Goal: Submit feedback/report problem

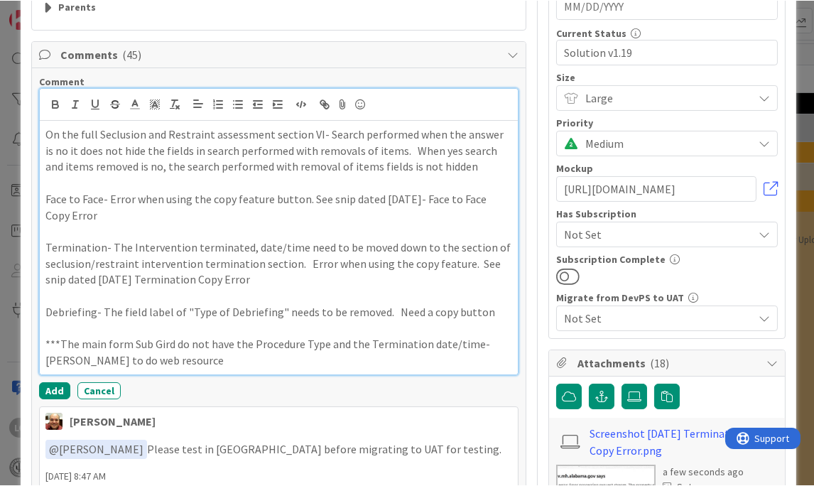
scroll to position [379, 0]
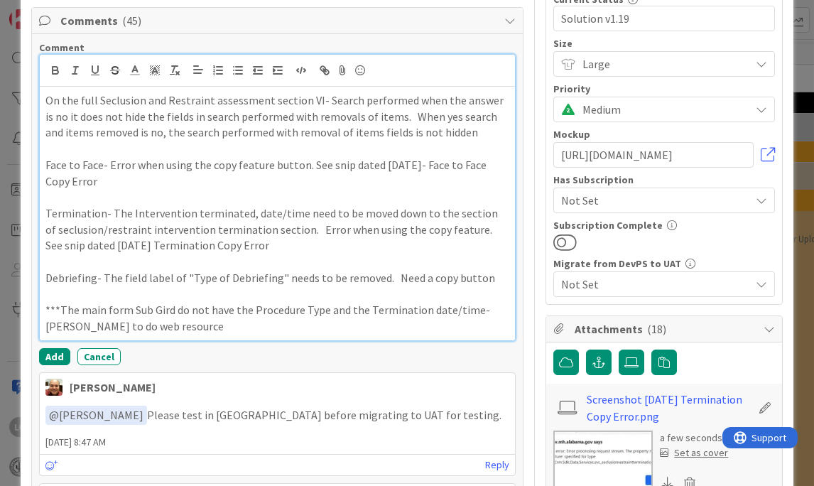
click at [470, 134] on p "On the full Seclusion and Restraint assessment section VI- Search performed whe…" at bounding box center [277, 116] width 464 height 48
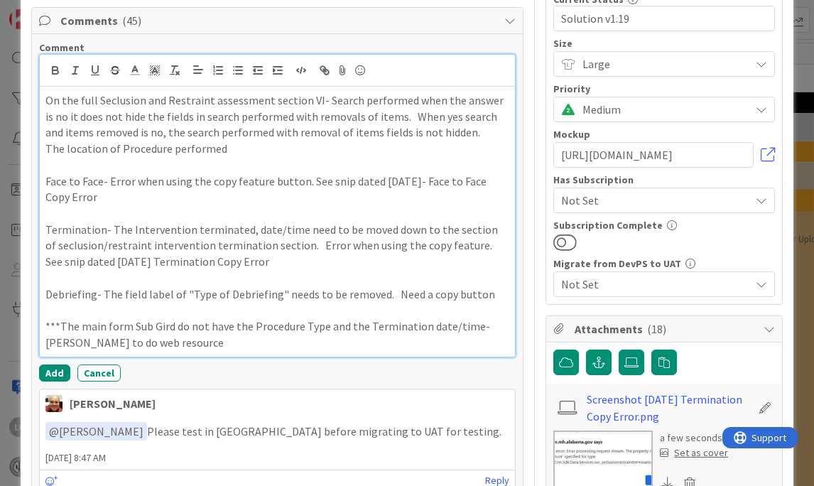
click at [43, 151] on div "On the full Seclusion and Restraint assessment section VI- Search performed whe…" at bounding box center [278, 222] width 476 height 270
drag, startPoint x: 332, startPoint y: 151, endPoint x: 339, endPoint y: 150, distance: 7.1
click at [334, 151] on p "In the General Section, "The location of Procedure performed" at bounding box center [277, 149] width 464 height 16
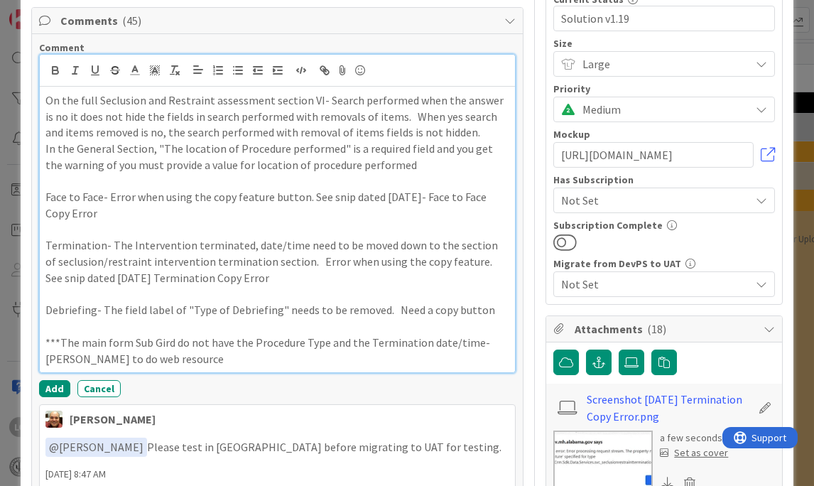
drag, startPoint x: 405, startPoint y: 166, endPoint x: 421, endPoint y: 166, distance: 16.3
click at [406, 166] on p "In the General Section, "The location of Procedure performed" is a required fie…" at bounding box center [277, 157] width 464 height 32
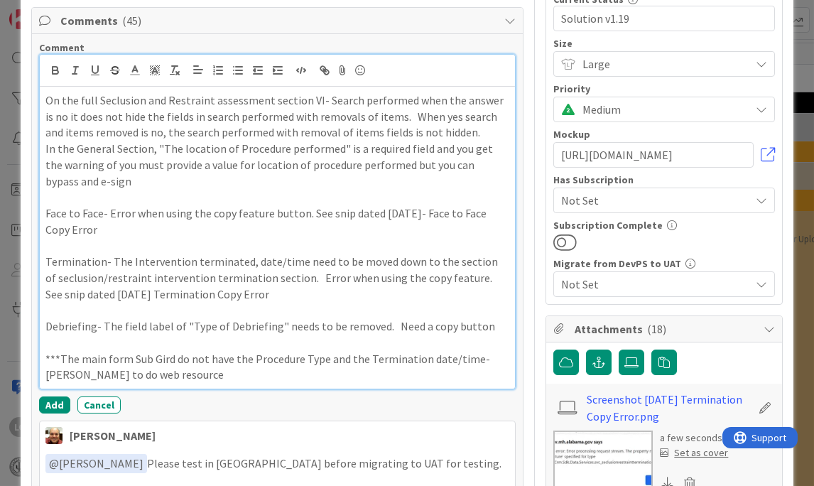
click at [135, 181] on p "In the General Section, "The location of Procedure performed" is a required fie…" at bounding box center [277, 165] width 464 height 48
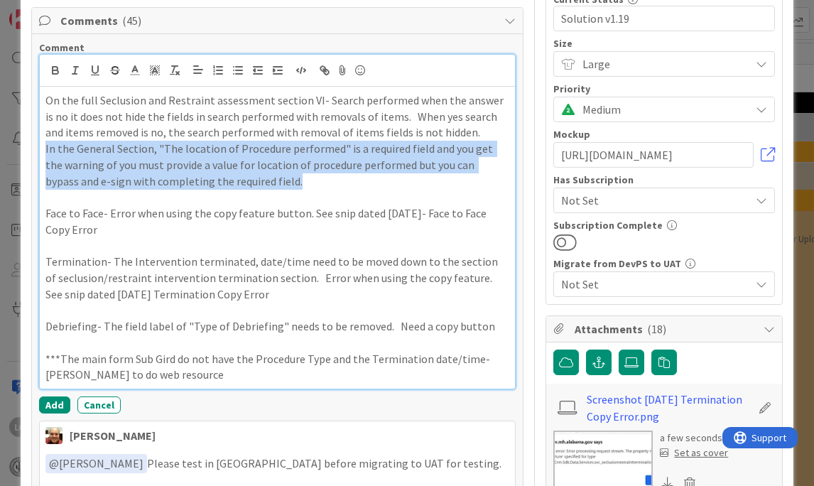
drag, startPoint x: 44, startPoint y: 149, endPoint x: 339, endPoint y: 180, distance: 296.4
click at [339, 180] on div "On the full Seclusion and Restraint assessment section VI- Search performed whe…" at bounding box center [278, 238] width 476 height 302
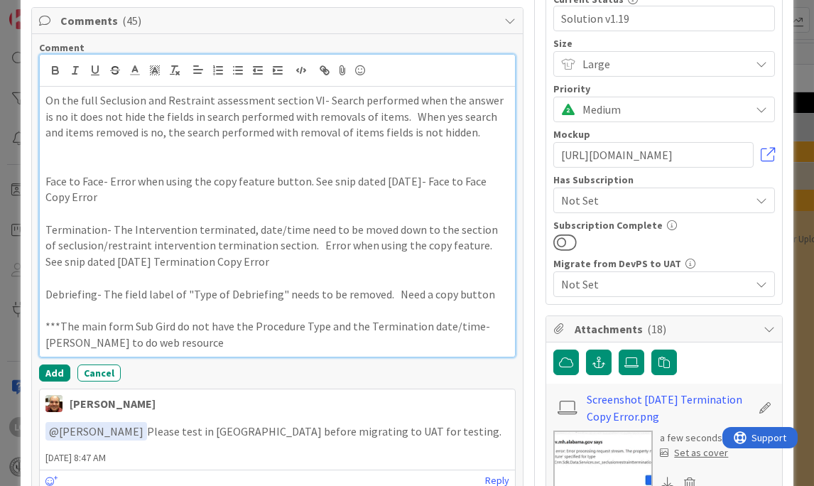
click at [263, 99] on p "On the full Seclusion and Restraint assessment section VI- Search performed whe…" at bounding box center [277, 116] width 464 height 48
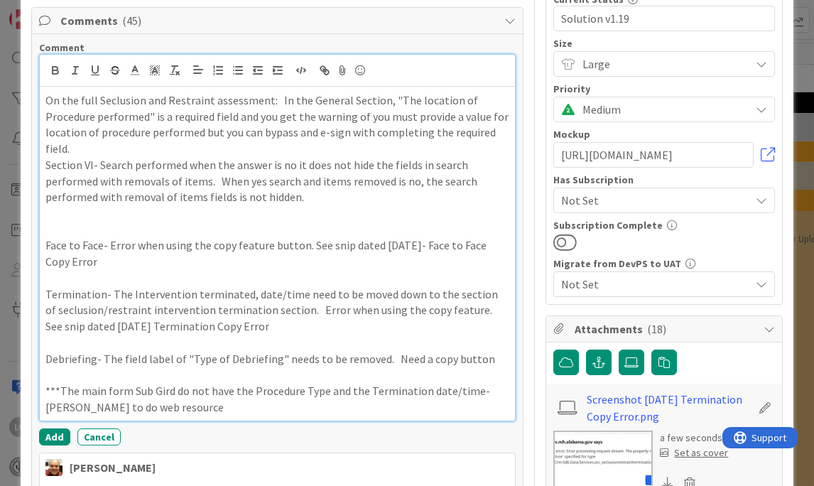
click at [107, 245] on p "Face to Face- Error when using the copy feature button. See snip dated [DATE]- …" at bounding box center [277, 253] width 464 height 32
click at [108, 241] on p "Face to Face- Intervention does not come over and Error when using the copy fea…" at bounding box center [277, 253] width 464 height 32
click at [189, 245] on p "Face to Face- the "Intervention does not come over and Error when using the cop…" at bounding box center [277, 253] width 464 height 32
drag, startPoint x: 352, startPoint y: 245, endPoint x: 362, endPoint y: 244, distance: 10.7
click at [352, 245] on p "Face to Face- the "Intervention" field on the second line does not come over an…" at bounding box center [277, 253] width 464 height 32
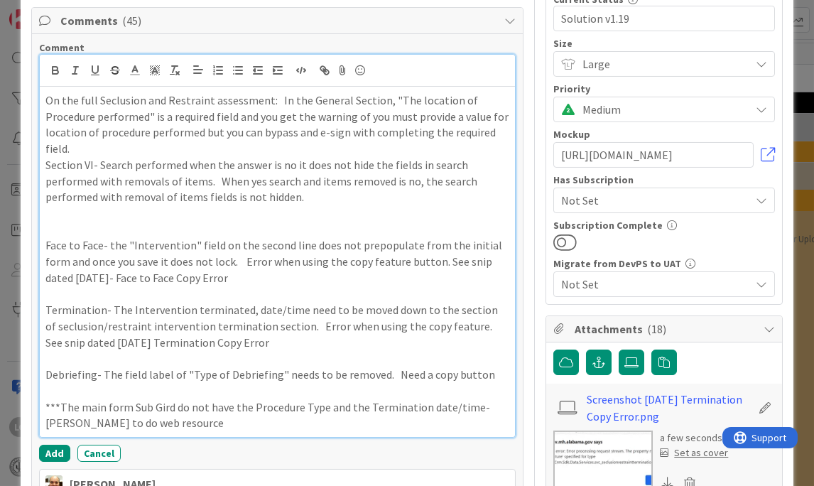
click at [159, 262] on p "Face to Face- the "Intervention" field on the second line does not prepopulate …" at bounding box center [277, 261] width 464 height 48
click at [338, 261] on p "Face to Face- the "Intervention" field on the second line does not prepopulate …" at bounding box center [277, 261] width 464 height 48
click at [276, 99] on p "On the full Seclusion and Restraint assessment: In the General Section, "The lo…" at bounding box center [277, 124] width 464 height 65
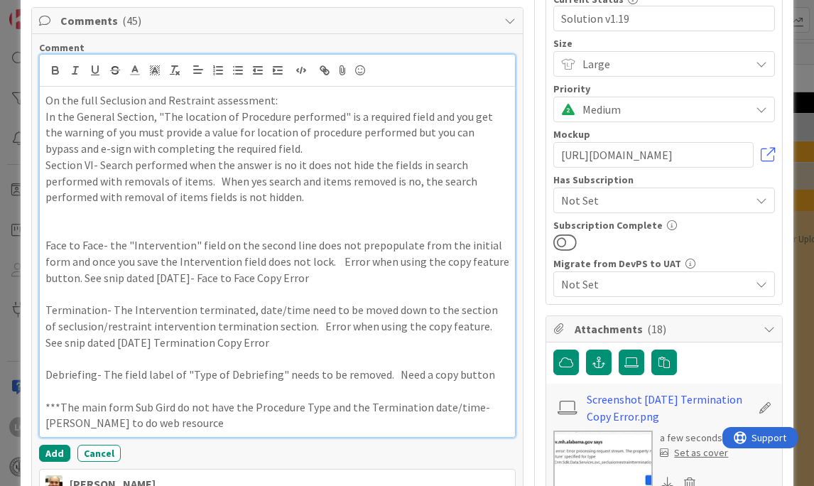
click at [43, 131] on div "On the full Seclusion and Restraint assessment: In the General Section, "The lo…" at bounding box center [278, 262] width 476 height 350
click at [45, 133] on p "In the General Section, "The location of Procedure performed" is a required fie…" at bounding box center [277, 133] width 464 height 48
click at [288, 106] on p "On the full Seclusion and Restraint assessment:" at bounding box center [277, 100] width 464 height 16
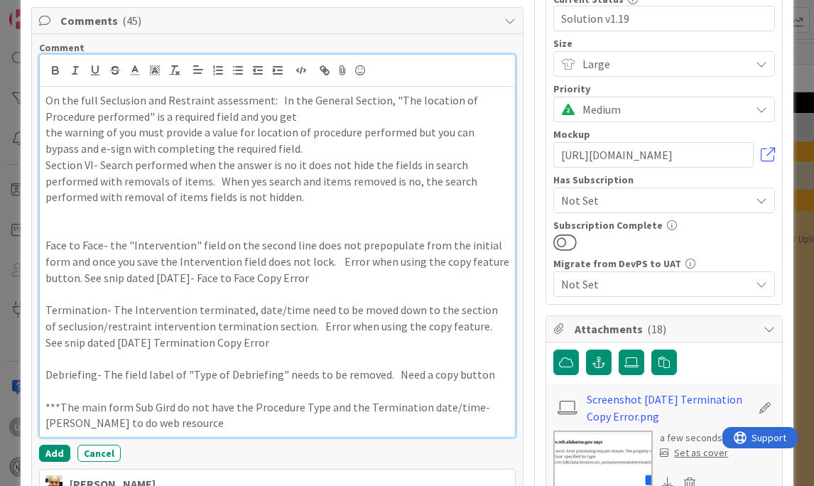
click at [308, 121] on p "On the full Seclusion and Restraint assessment: In the General Section, "The lo…" at bounding box center [277, 108] width 464 height 32
drag, startPoint x: 293, startPoint y: 121, endPoint x: 308, endPoint y: 121, distance: 15.6
click at [293, 120] on p "On the full Seclusion and Restraint assessment: In the General Section, "The lo…" at bounding box center [277, 108] width 464 height 32
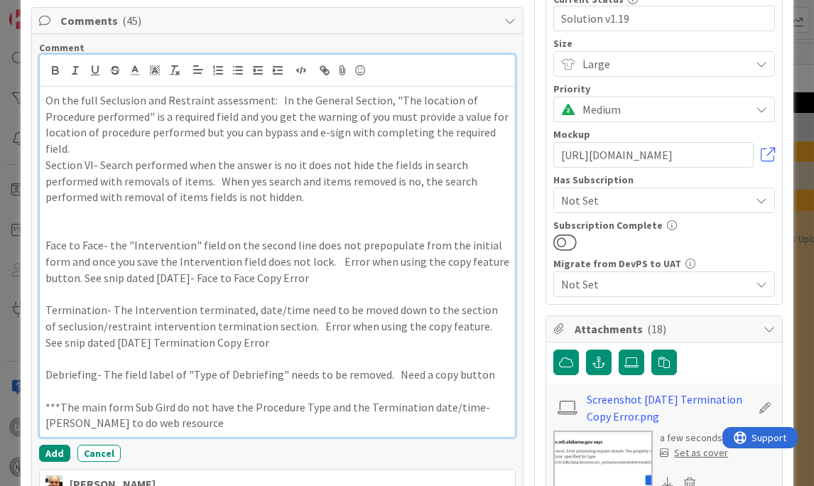
click at [43, 163] on div "On the full Seclusion and Restraint assessment: In the General Section, "The lo…" at bounding box center [278, 262] width 476 height 350
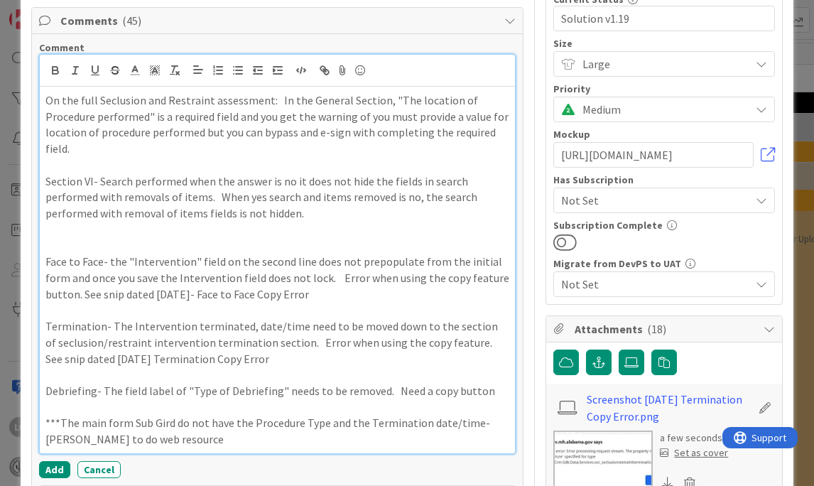
click at [48, 249] on p at bounding box center [277, 245] width 464 height 16
click at [45, 165] on p at bounding box center [277, 165] width 464 height 16
click at [126, 146] on p "On the full Seclusion and Restraint assessment: In the General Section, "The lo…" at bounding box center [277, 124] width 464 height 65
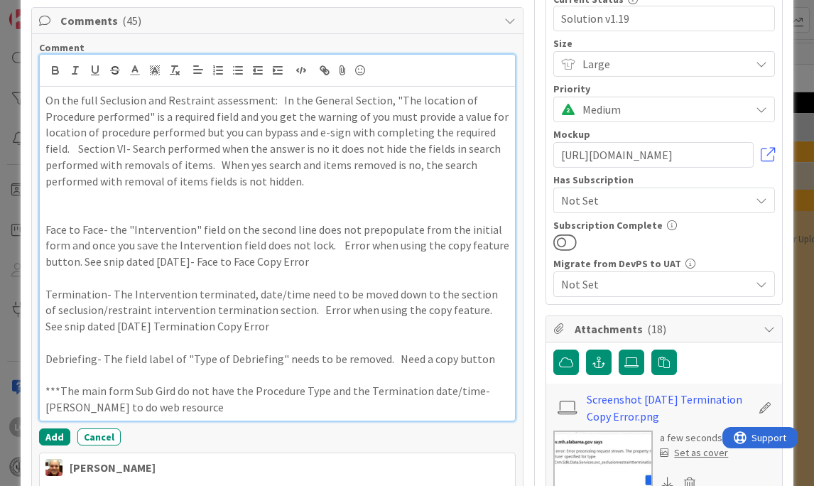
click at [48, 202] on p at bounding box center [277, 197] width 464 height 16
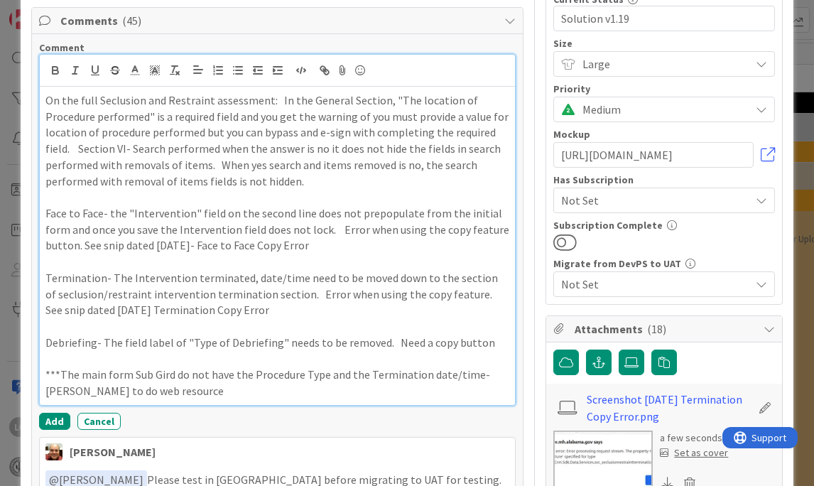
click at [296, 292] on p "Termination- The Intervention terminated, date/time need to be moved down to th…" at bounding box center [277, 294] width 464 height 48
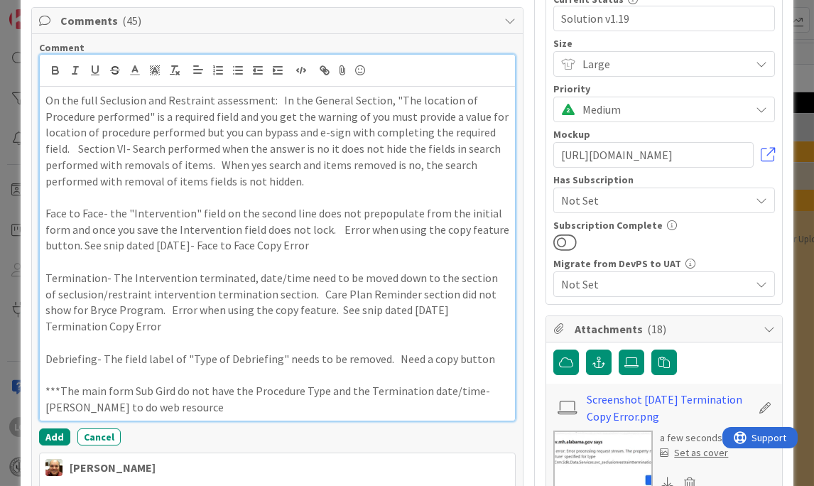
click at [115, 328] on p "Termination- The Intervention terminated, date/time need to be moved down to th…" at bounding box center [277, 302] width 464 height 65
click at [58, 374] on p at bounding box center [277, 374] width 464 height 16
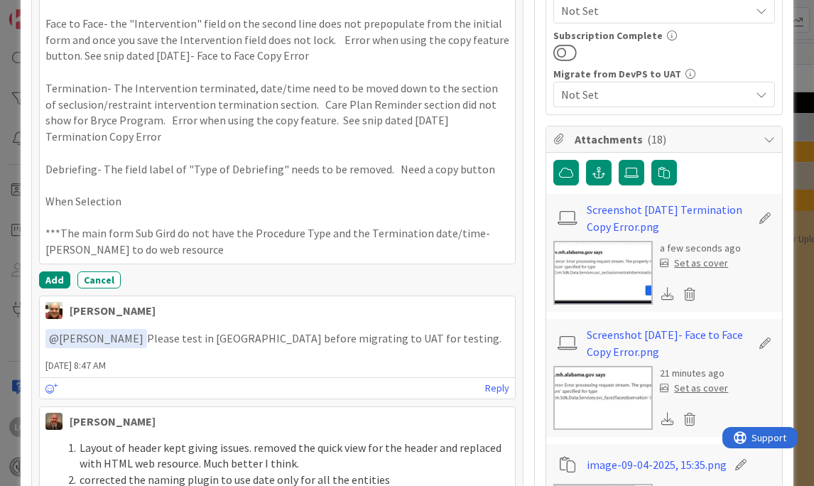
scroll to position [473, 0]
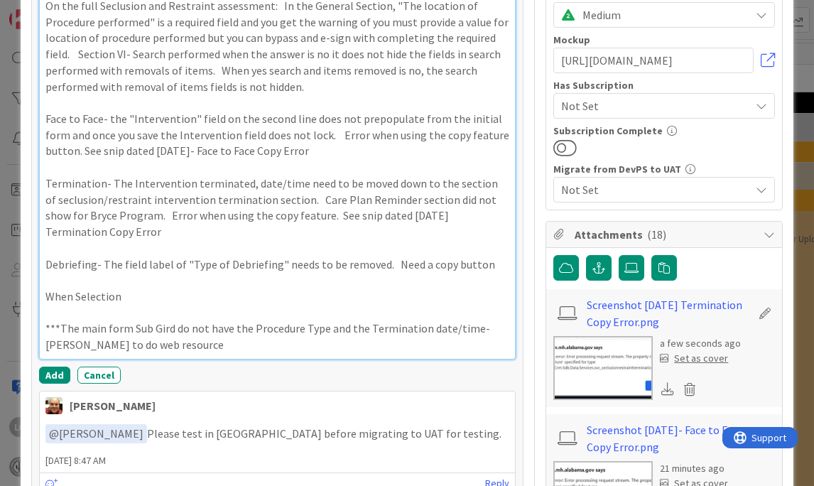
click at [139, 293] on p "When Selection" at bounding box center [277, 296] width 464 height 16
click at [337, 131] on p "Face to Face- the "Intervention" field on the second line does not prepopulate …" at bounding box center [277, 135] width 464 height 48
click at [335, 133] on p "Face to Face- the "Intervention" field on the second line does not prepopulate …" at bounding box center [277, 135] width 464 height 48
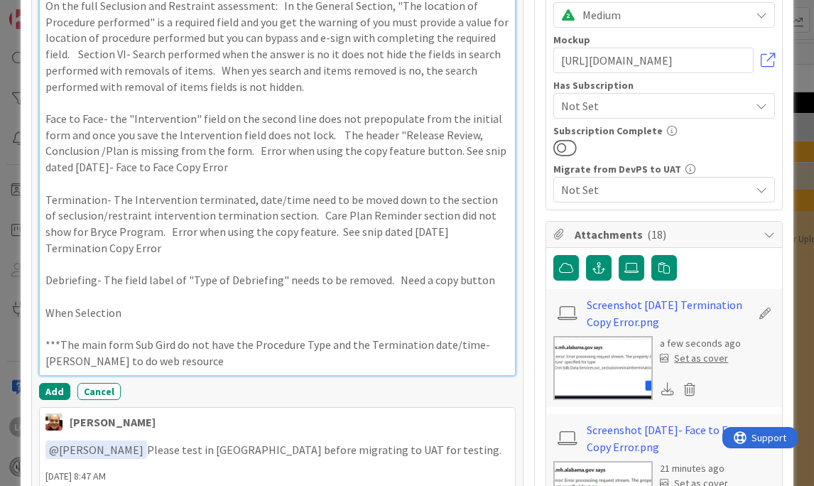
click at [64, 208] on p "Termination- The Intervention terminated, date/time need to be moved down to th…" at bounding box center [277, 224] width 464 height 65
drag, startPoint x: 387, startPoint y: 281, endPoint x: 467, endPoint y: 279, distance: 79.5
click at [467, 279] on p "Debriefing- The field label of "Type of Debriefing" needs to be removed. Need a…" at bounding box center [277, 280] width 464 height 16
click at [390, 280] on p "Debriefing- The field label of "Type of Debriefing" needs to be removed. Need a…" at bounding box center [277, 280] width 464 height 16
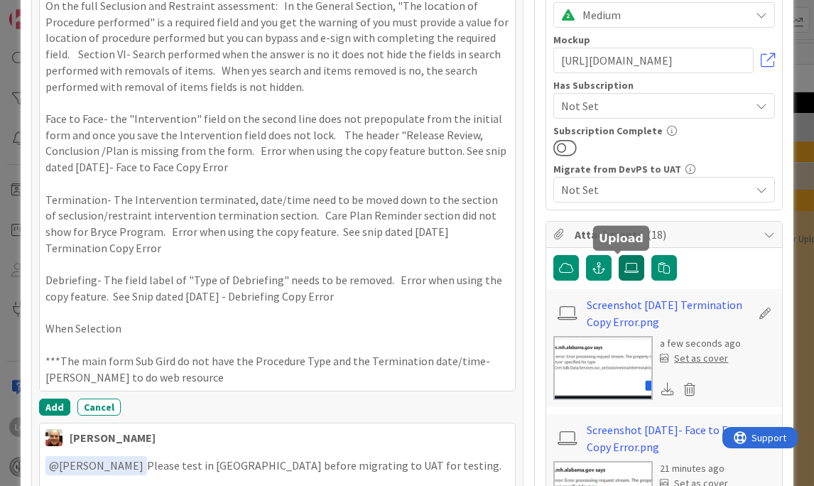
click at [624, 268] on icon at bounding box center [631, 267] width 14 height 11
click at [619, 255] on input "file" at bounding box center [619, 255] width 0 height 0
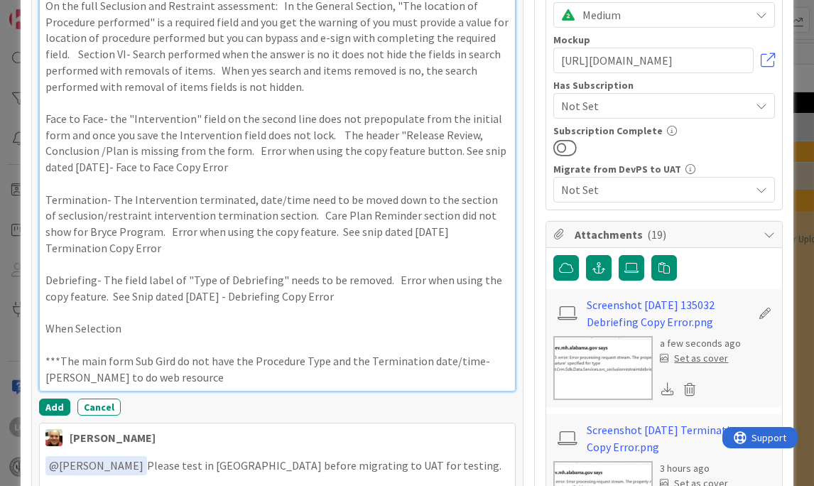
click at [86, 7] on p "On the full Seclusion and Restraint assessment: In the General Section, "The lo…" at bounding box center [277, 46] width 464 height 97
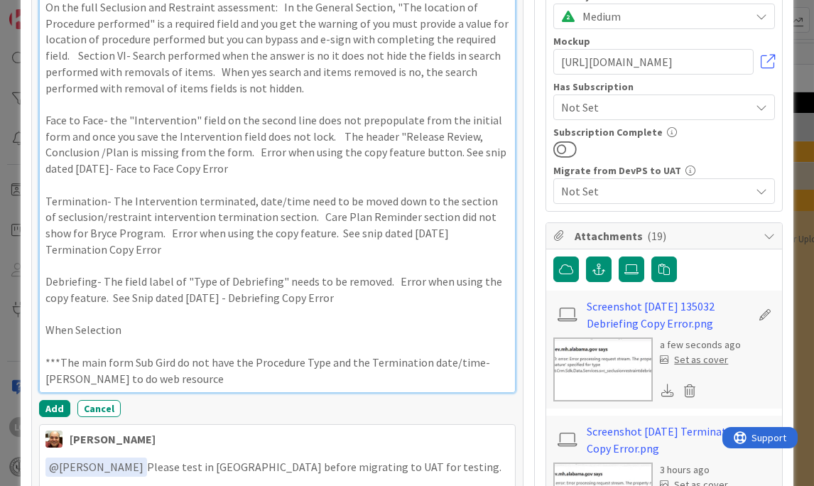
click at [80, 5] on p "On the full Seclusion and Restraint assessment: In the General Section, "The lo…" at bounding box center [277, 47] width 464 height 97
click at [122, 56] on p "On the Main form Seclusion and Restraint assessment: In the General Section, "T…" at bounding box center [277, 47] width 464 height 97
click at [173, 55] on p "On the Main form Seclusion and Restraint assessment: In the General Section, "T…" at bounding box center [277, 47] width 464 height 97
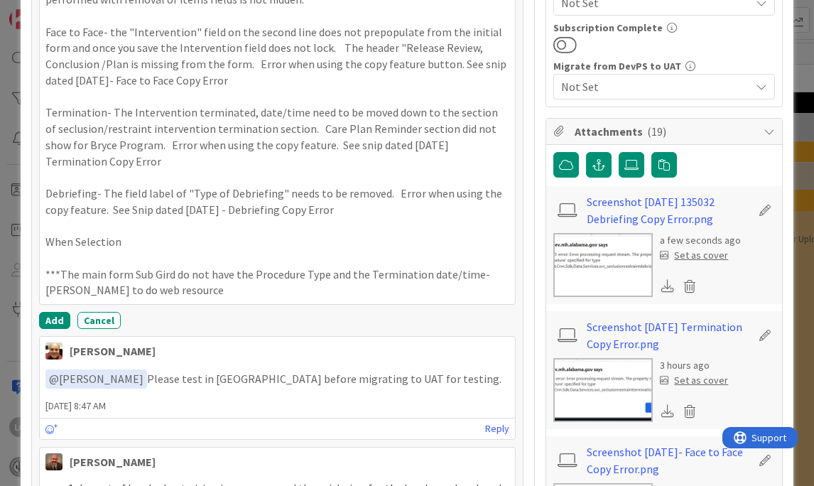
scroll to position [566, 0]
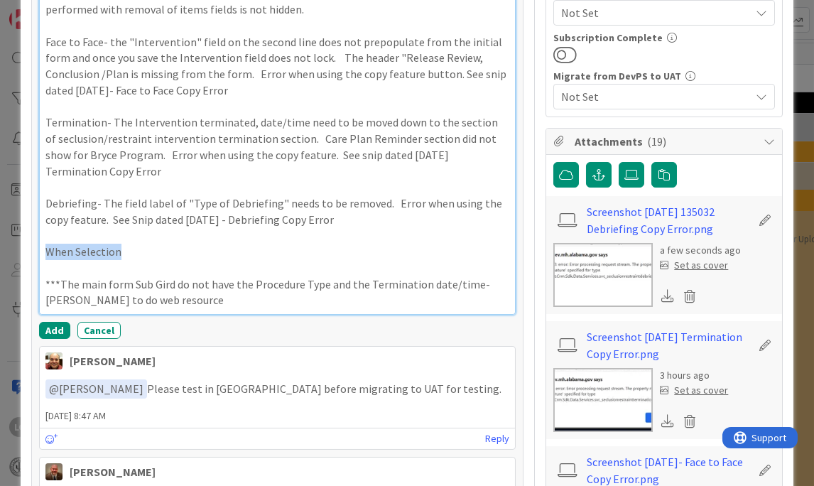
drag, startPoint x: 45, startPoint y: 251, endPoint x: 166, endPoint y: 251, distance: 120.7
click at [166, 251] on p "When Selection" at bounding box center [277, 252] width 464 height 16
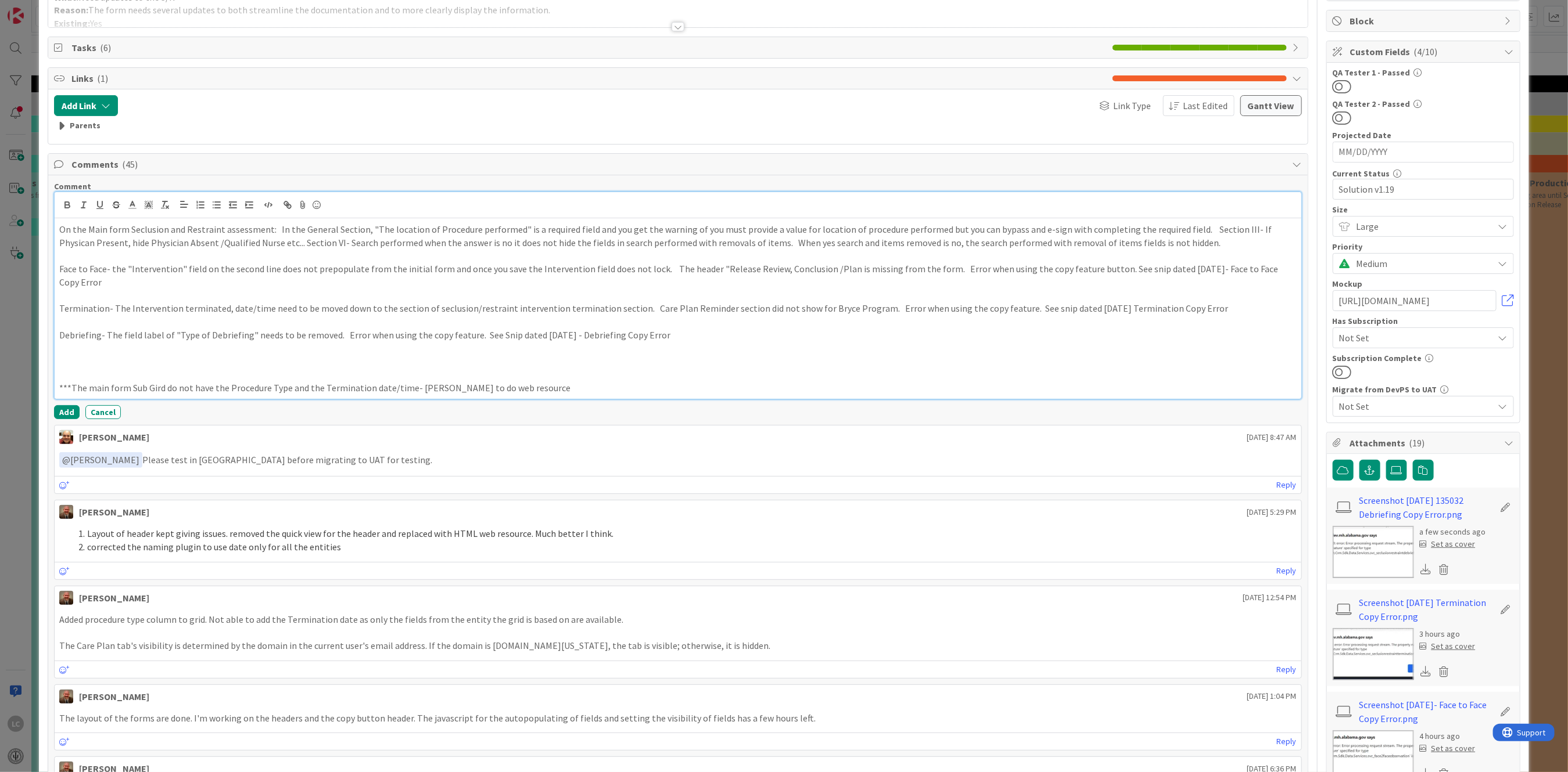
scroll to position [49, 0]
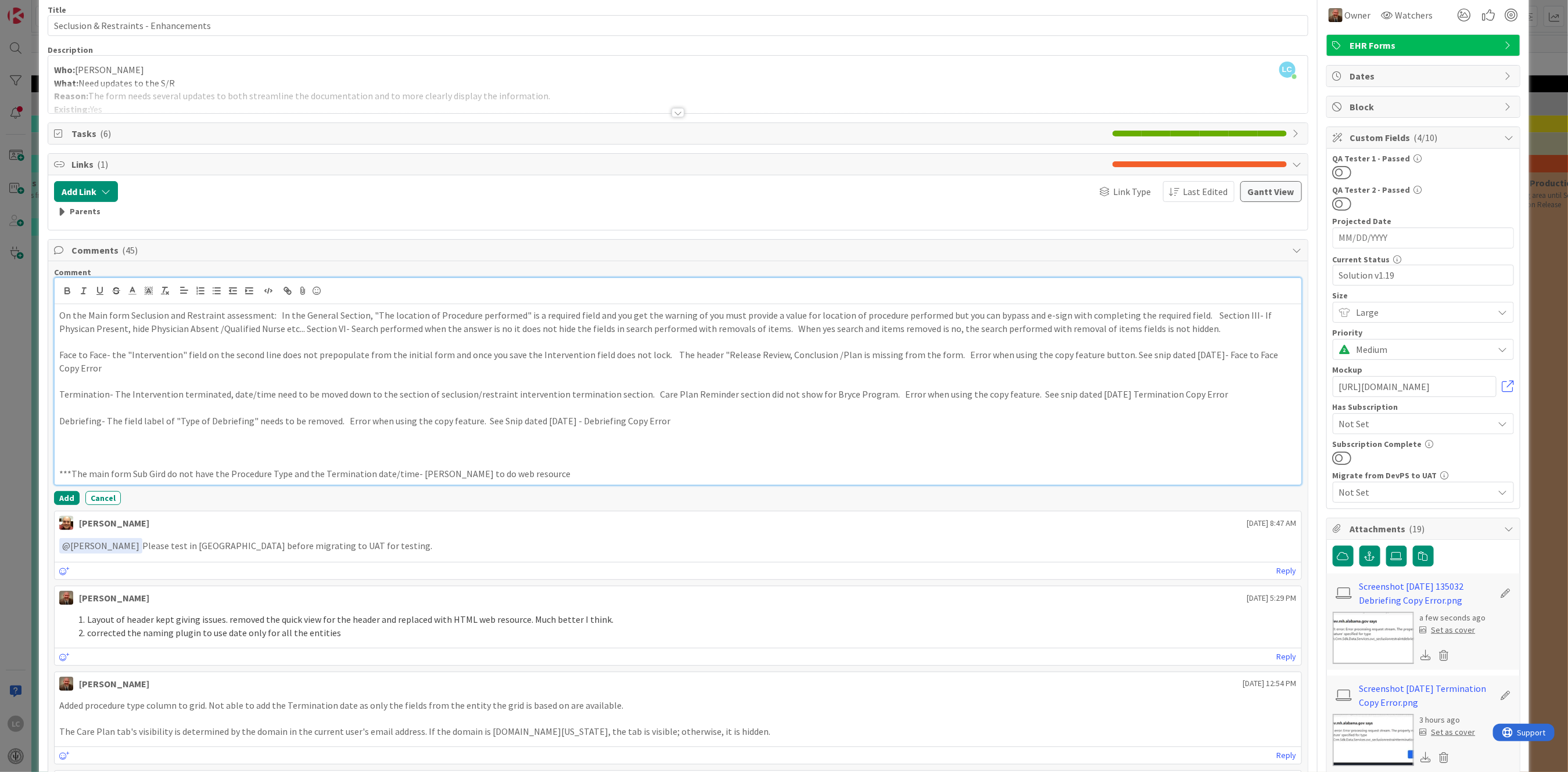
click at [101, 365] on p "Face to Face- the "Intervention" field on the second line does not prepopulate …" at bounding box center [677, 361] width 1237 height 26
click at [622, 353] on p "Face to Face- the "Intervention" field on the second line does not prepopulate …" at bounding box center [677, 361] width 1237 height 26
click at [106, 370] on p "Face to Face- the "Intervention" field on the second line does not prepopulate …" at bounding box center [677, 361] width 1237 height 26
click at [591, 379] on p at bounding box center [677, 382] width 1237 height 13
click at [558, 393] on p at bounding box center [677, 447] width 1237 height 13
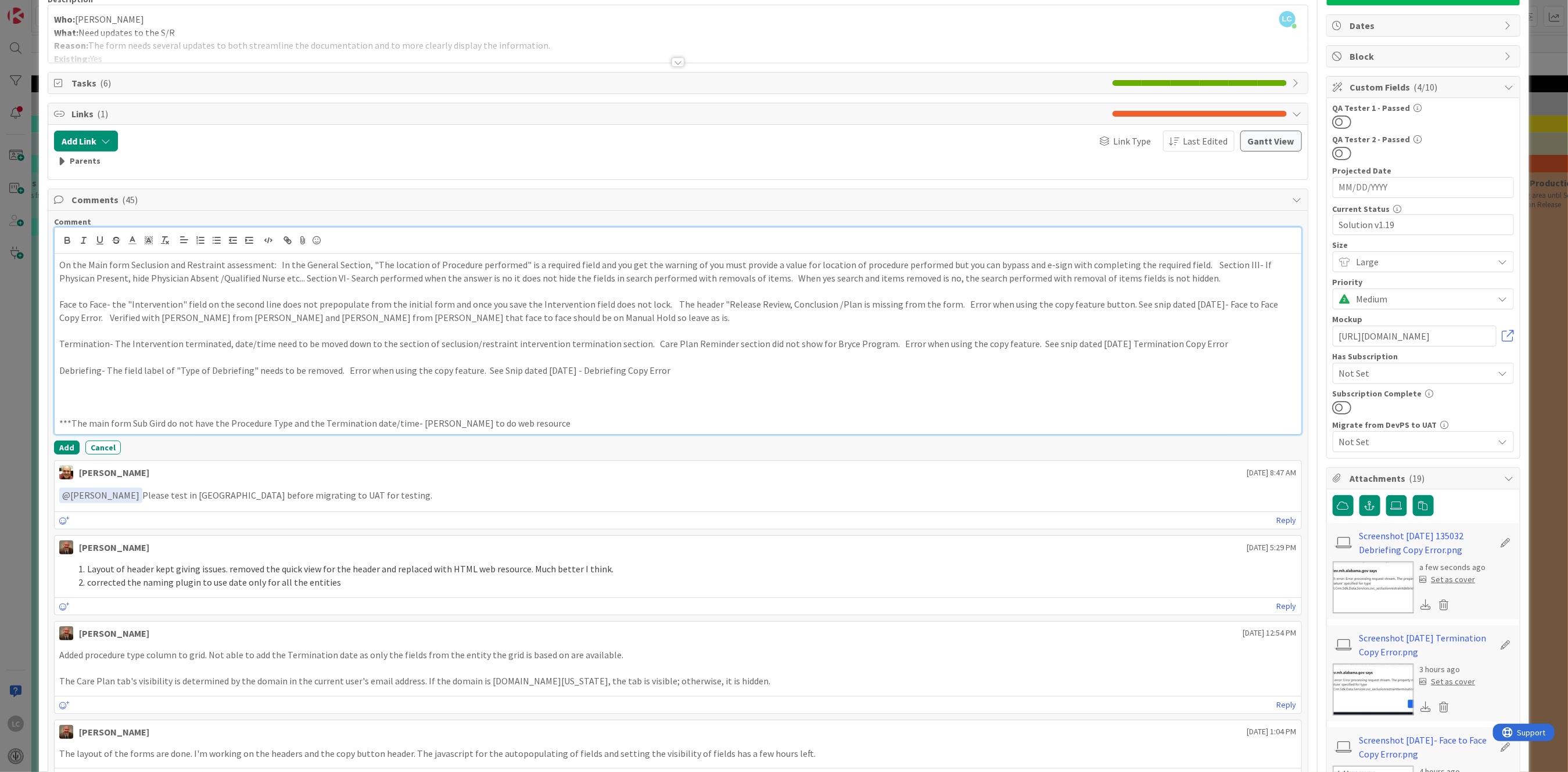
scroll to position [128, 0]
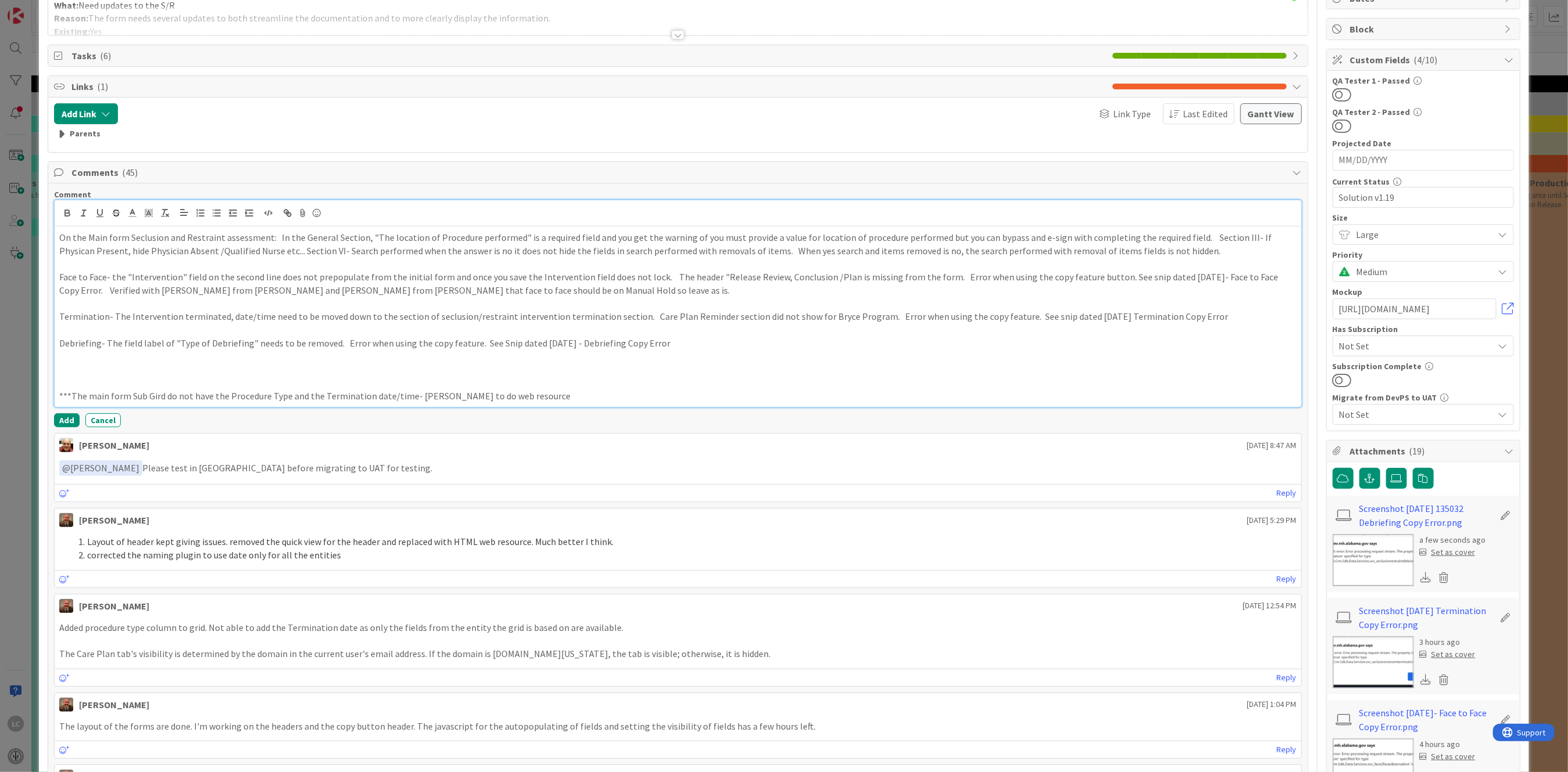
click at [70, 364] on p at bounding box center [677, 370] width 1237 height 13
click at [72, 361] on p at bounding box center [677, 356] width 1237 height 13
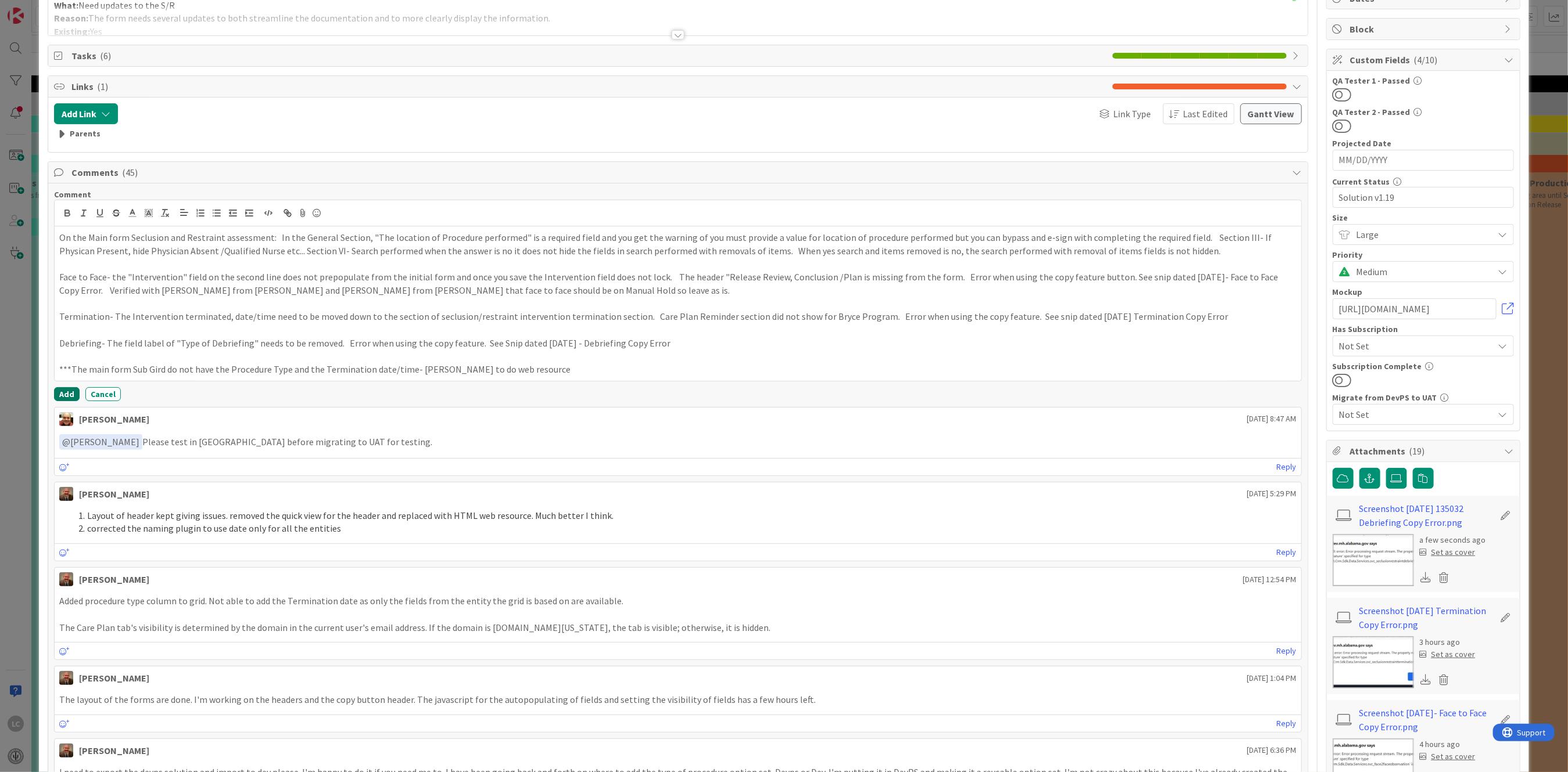
click at [60, 393] on button "Add" at bounding box center [66, 394] width 25 height 14
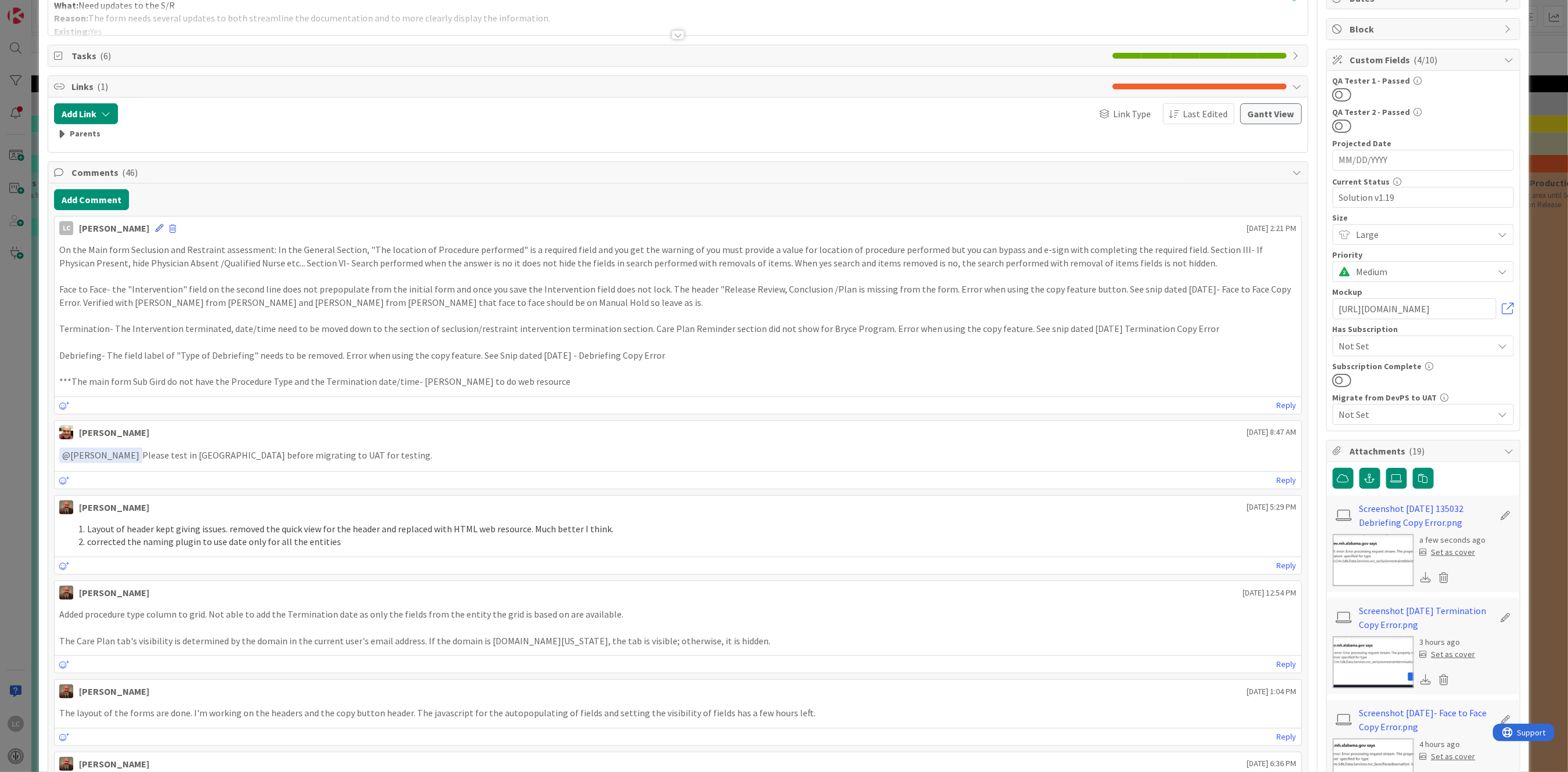
click at [164, 230] on icon at bounding box center [159, 228] width 8 height 8
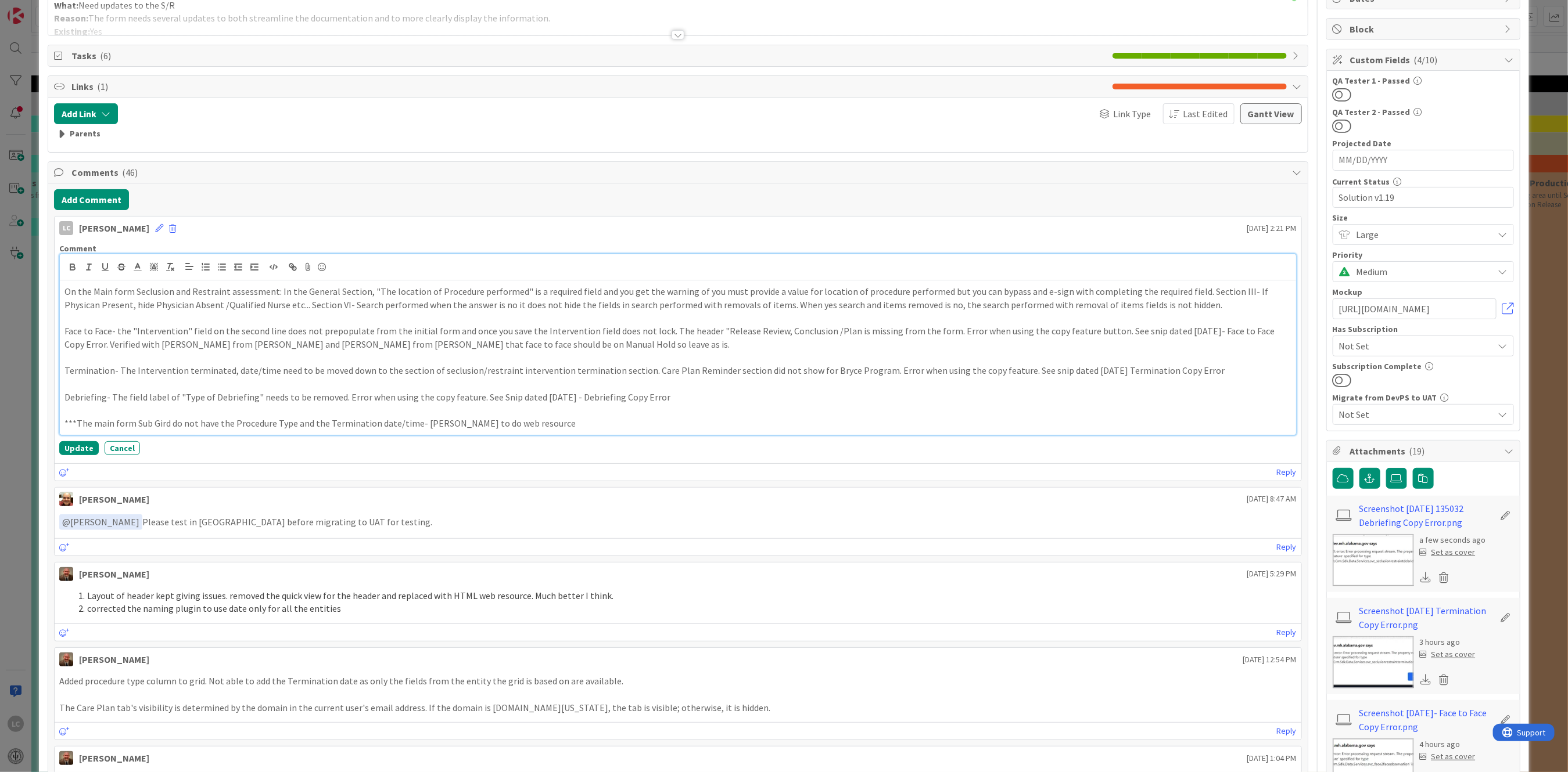
click at [65, 291] on p "On the Main form Seclusion and Restraint assessment: In the General Section, "T…" at bounding box center [677, 298] width 1226 height 26
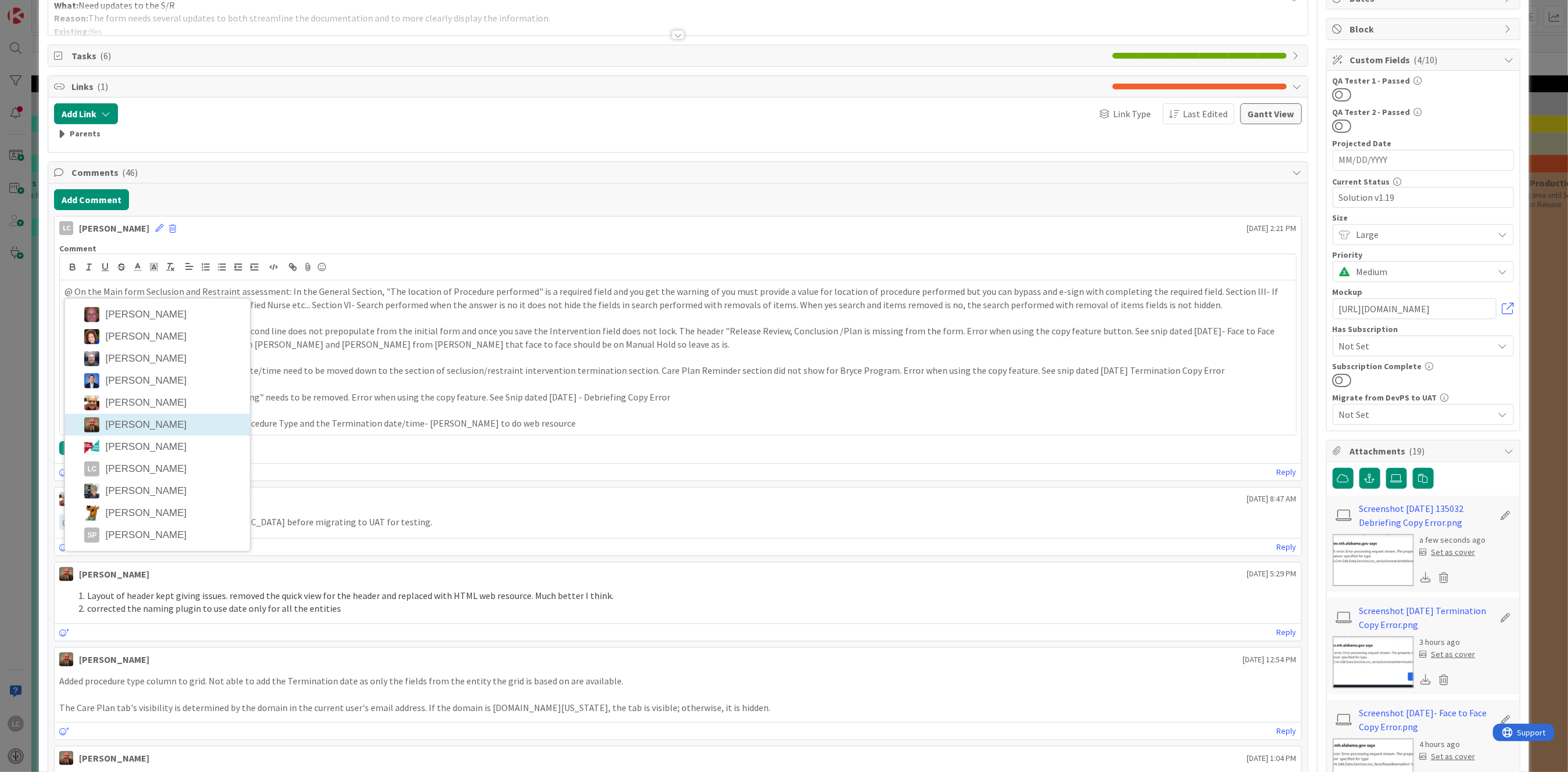
click at [97, 393] on img at bounding box center [92, 425] width 15 height 15
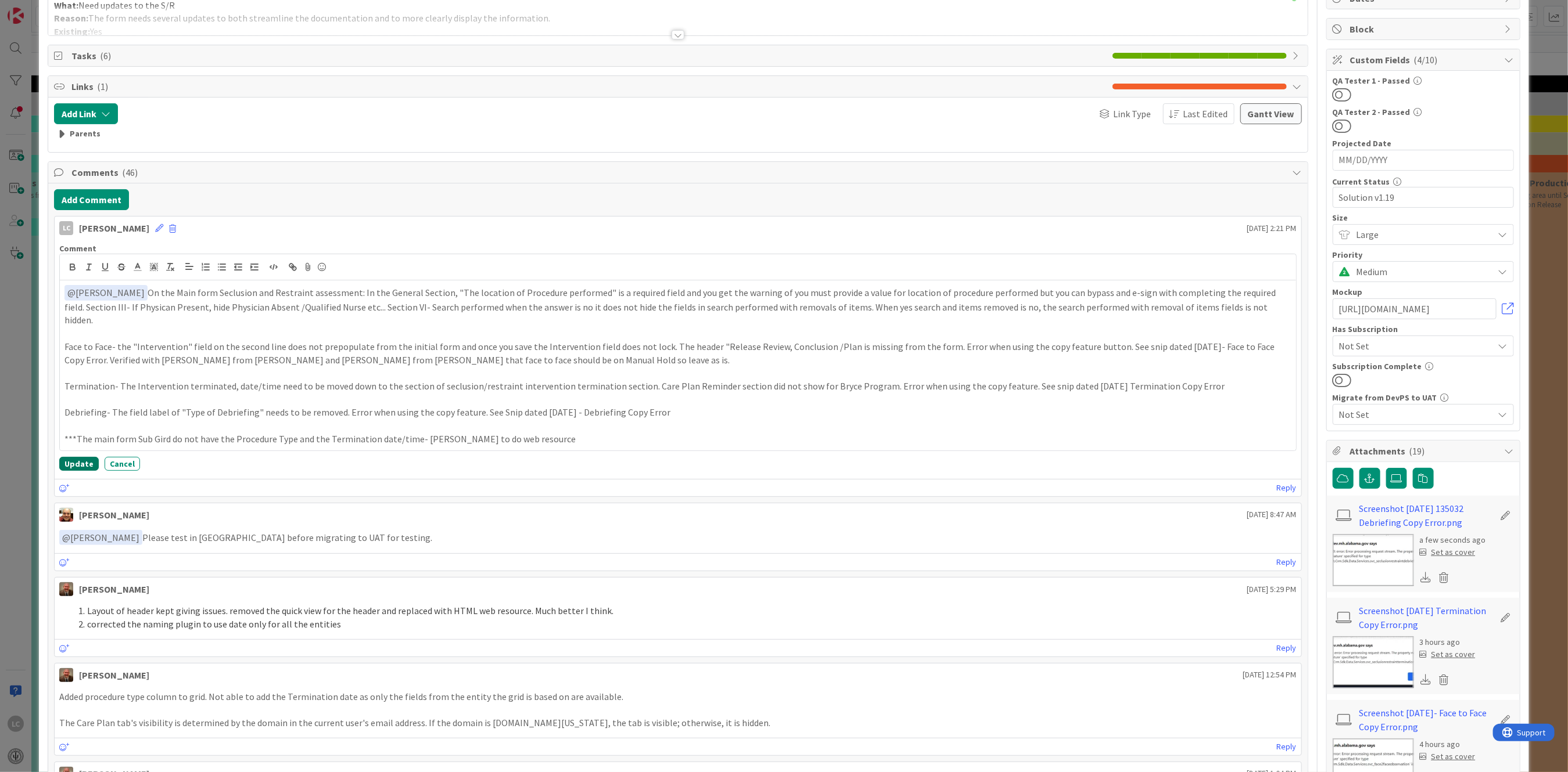
click at [71, 393] on button "Update" at bounding box center [79, 464] width 39 height 14
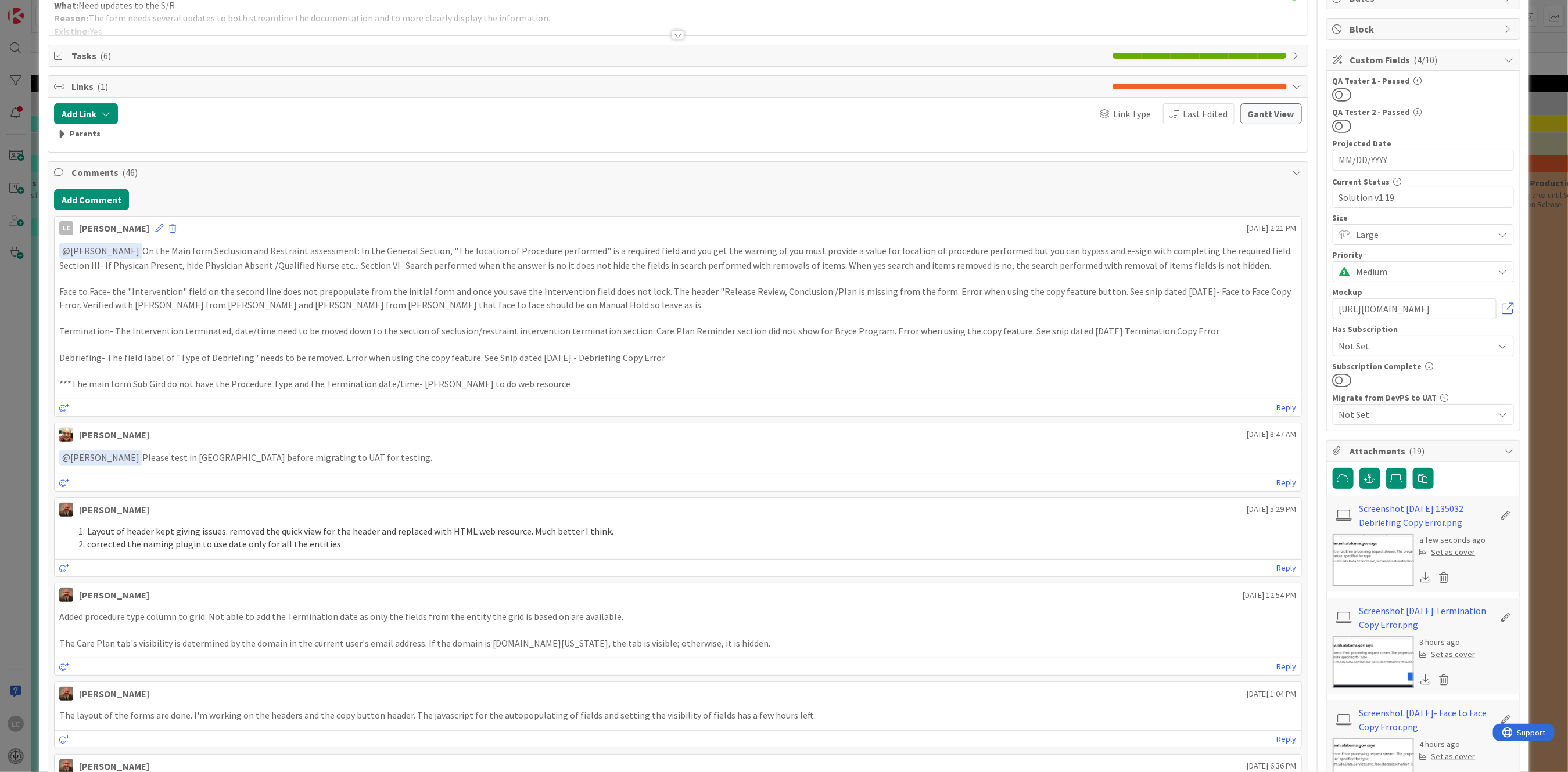
click at [58, 301] on div "﻿ @ [PERSON_NAME] ﻿ On the Main form Seclusion and Restraint assessment: In the…" at bounding box center [677, 317] width 1246 height 157
click at [164, 230] on icon at bounding box center [159, 228] width 8 height 8
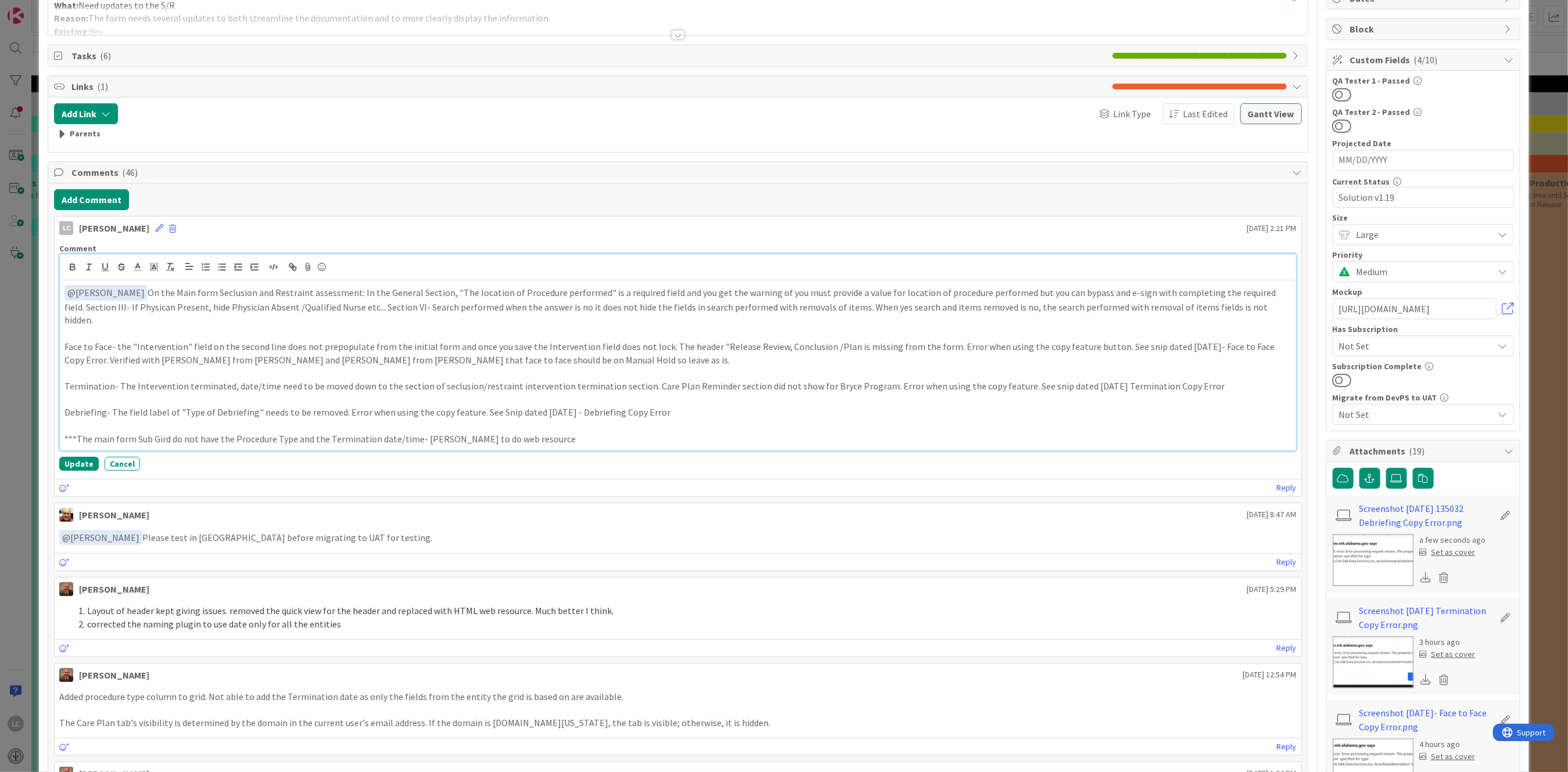
click at [89, 346] on p "Face to Face- the "Intervention" field on the second line does not prepopulate …" at bounding box center [677, 353] width 1226 height 26
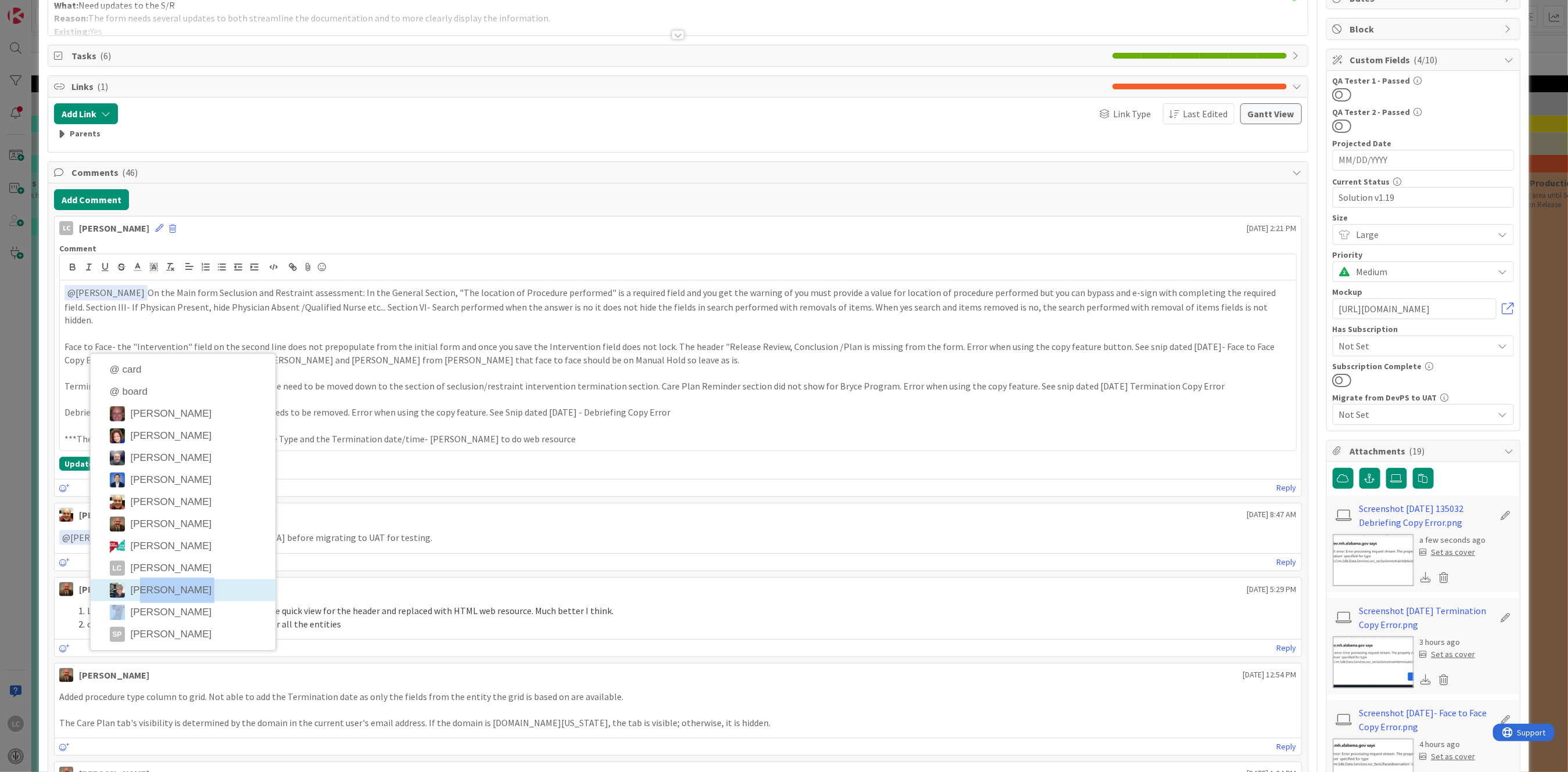
click at [130, 393] on ul "@ card @ board [PERSON_NAME] [PERSON_NAME] [PERSON_NAME] [PERSON_NAME] [PERSON_…" at bounding box center [183, 502] width 185 height 296
click at [128, 393] on li "[PERSON_NAME]" at bounding box center [183, 590] width 185 height 22
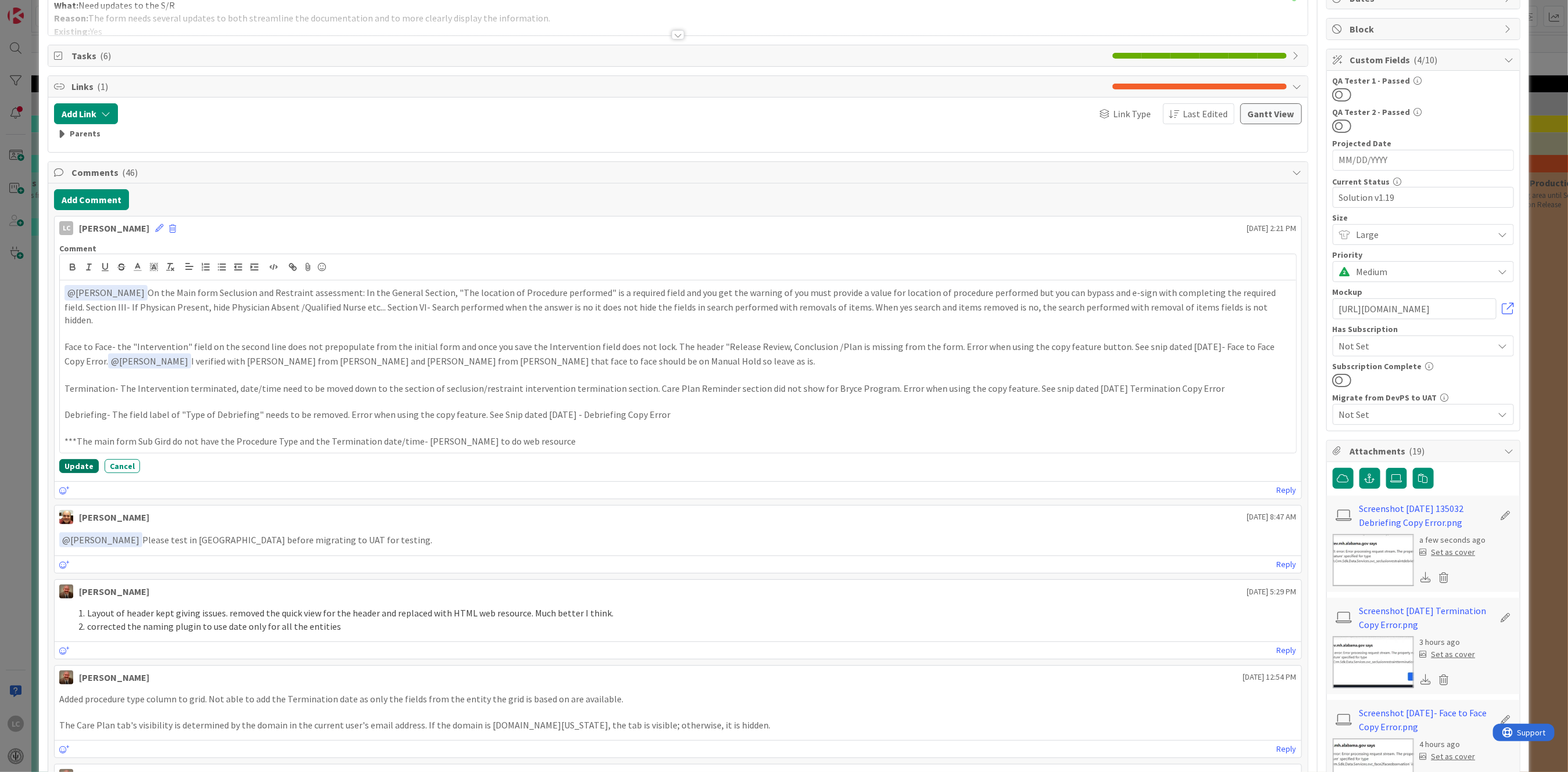
click at [76, 393] on button "Update" at bounding box center [79, 466] width 39 height 14
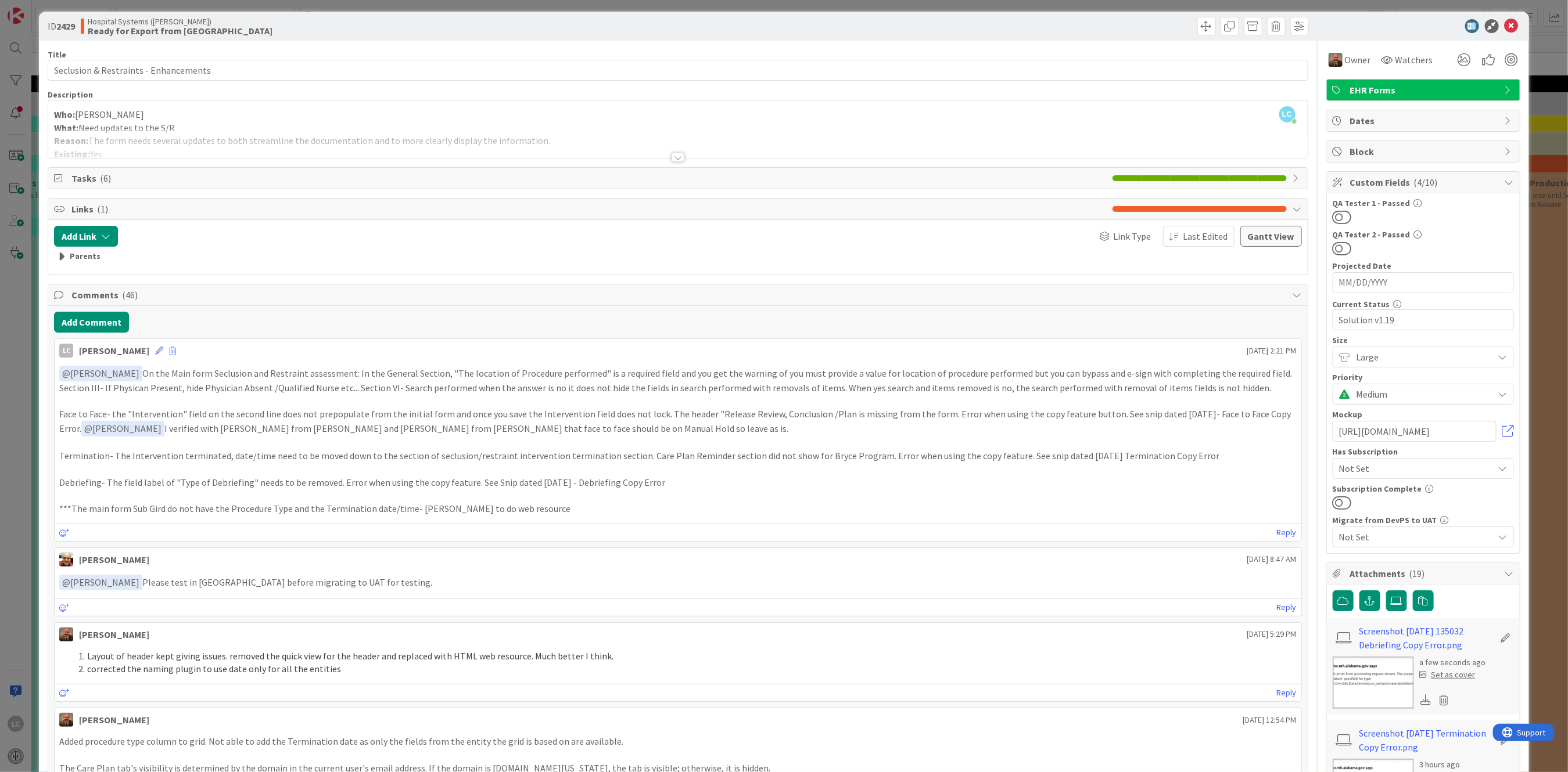
scroll to position [0, 0]
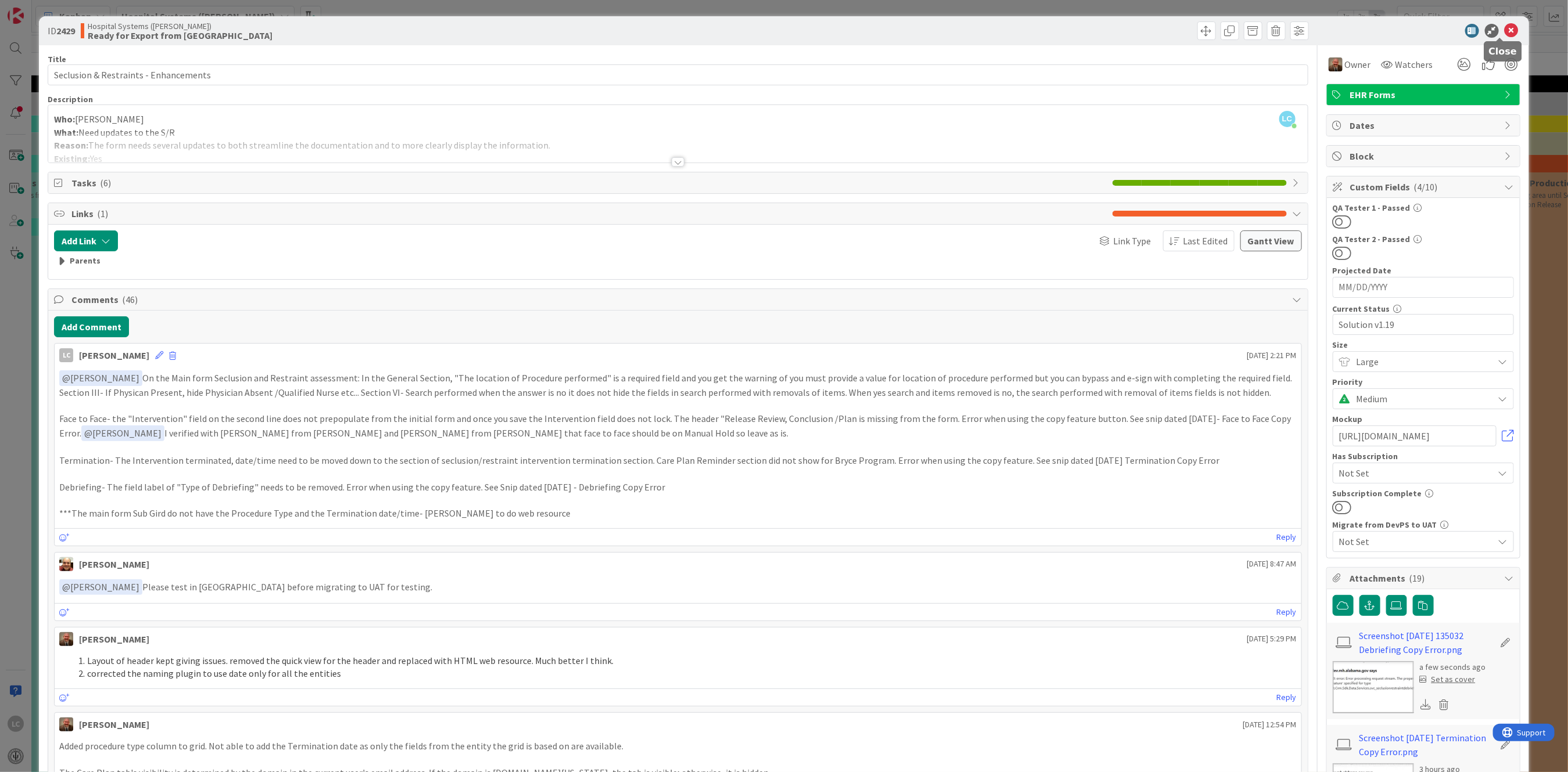
click at [622, 31] on icon at bounding box center [1511, 30] width 14 height 14
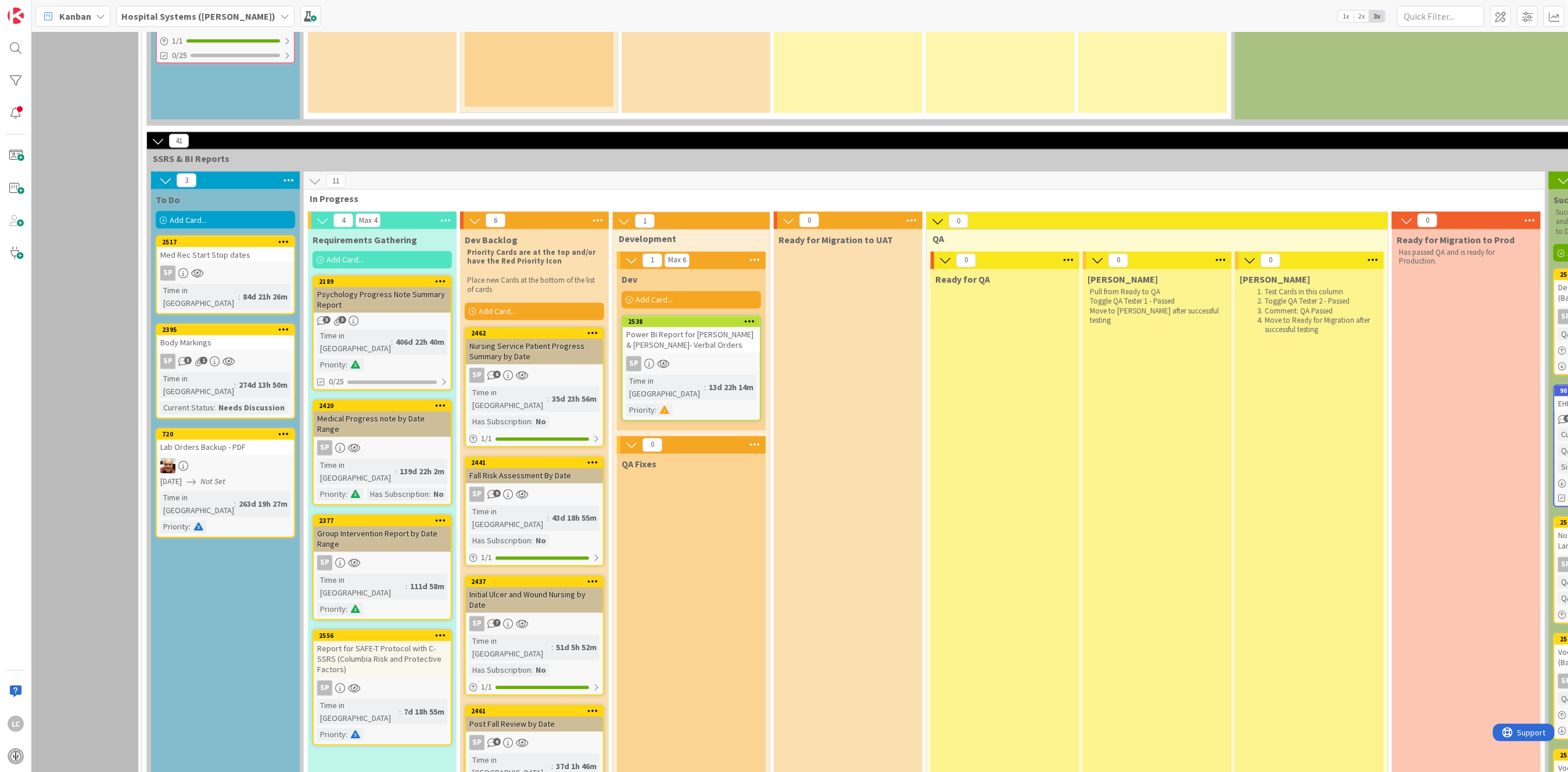
scroll to position [1413, 47]
